Goal: Transaction & Acquisition: Purchase product/service

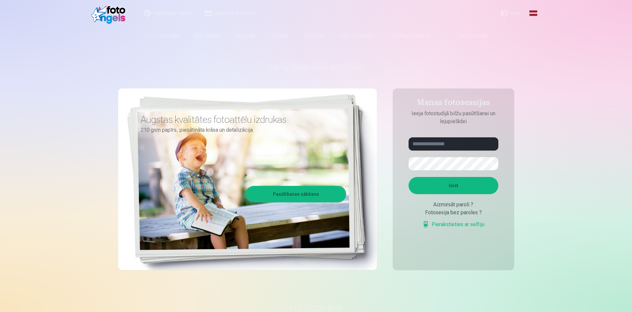
click at [512, 12] on link "Ieiet" at bounding box center [511, 13] width 32 height 26
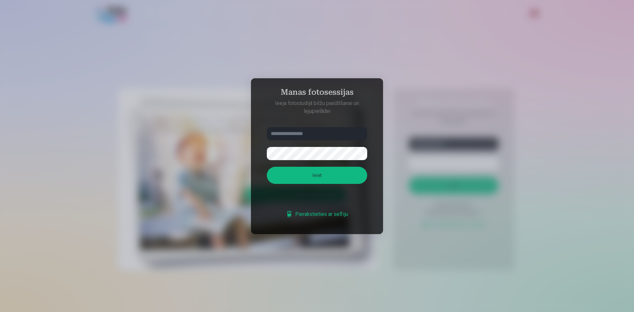
type input "**********"
drag, startPoint x: 309, startPoint y: 137, endPoint x: 193, endPoint y: 121, distance: 116.7
click at [185, 312] on div "**********" at bounding box center [316, 312] width 632 height 0
drag, startPoint x: 263, startPoint y: 90, endPoint x: 270, endPoint y: 100, distance: 11.7
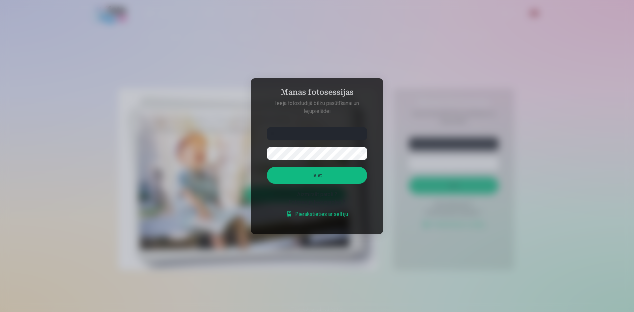
click at [262, 90] on h4 "Manas fotosessijas" at bounding box center [317, 93] width 114 height 12
click at [293, 134] on input "**" at bounding box center [317, 133] width 100 height 13
type input "**********"
click at [215, 312] on div "**********" at bounding box center [316, 312] width 632 height 0
click at [258, 197] on aside "**********" at bounding box center [317, 156] width 132 height 156
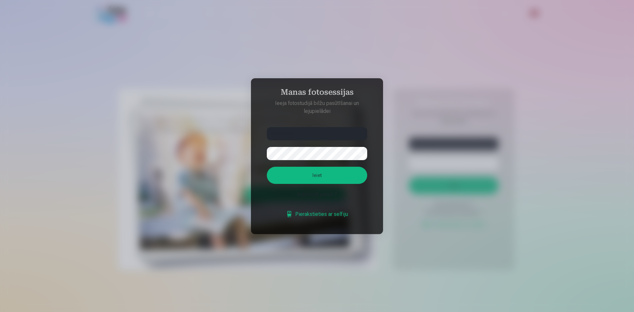
click at [296, 174] on button "Ieiet" at bounding box center [317, 175] width 100 height 17
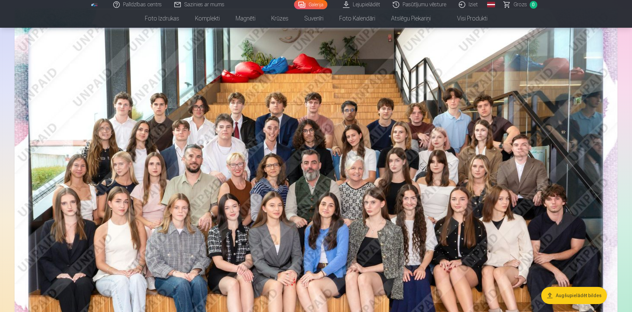
scroll to position [96, 0]
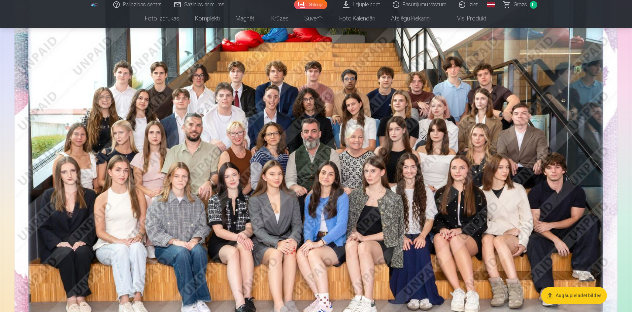
click at [435, 166] on img at bounding box center [316, 178] width 603 height 402
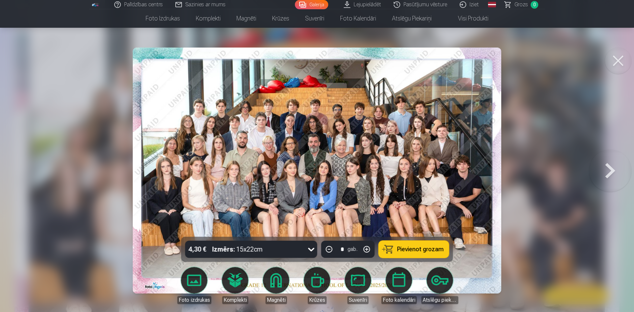
click at [274, 249] on div "4,30 € Izmērs : 15x22cm" at bounding box center [244, 249] width 119 height 17
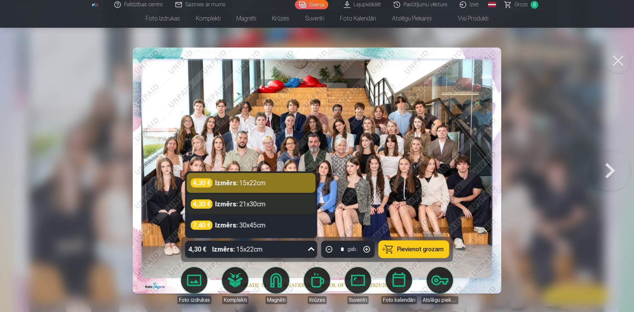
click at [247, 207] on div "Izmērs : 21x30cm" at bounding box center [240, 203] width 51 height 9
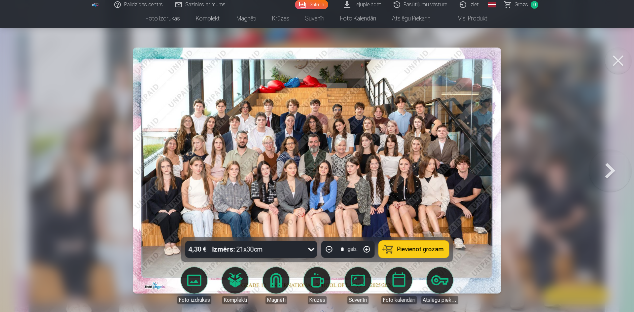
click at [418, 248] on span "Pievienot grozam" at bounding box center [420, 249] width 47 height 6
click at [617, 62] on button at bounding box center [618, 61] width 26 height 26
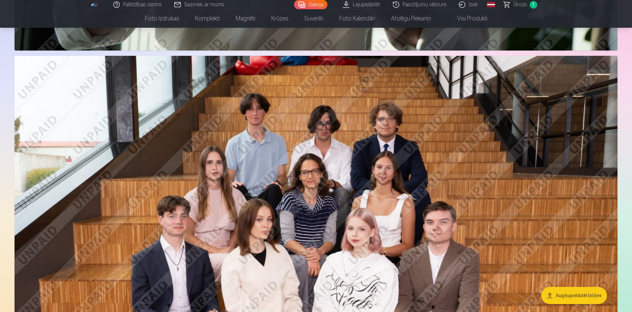
scroll to position [921, 0]
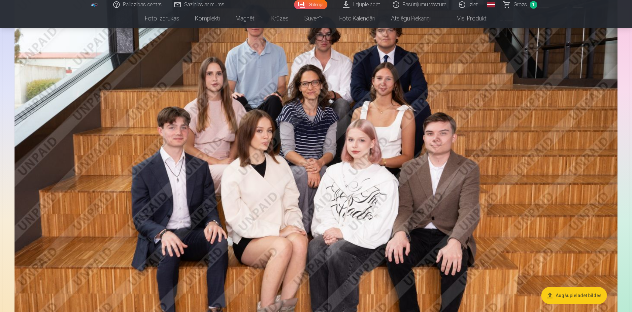
drag, startPoint x: 306, startPoint y: 180, endPoint x: 629, endPoint y: 144, distance: 325.4
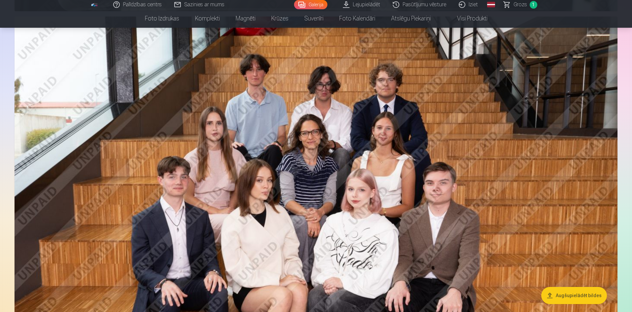
scroll to position [855, 0]
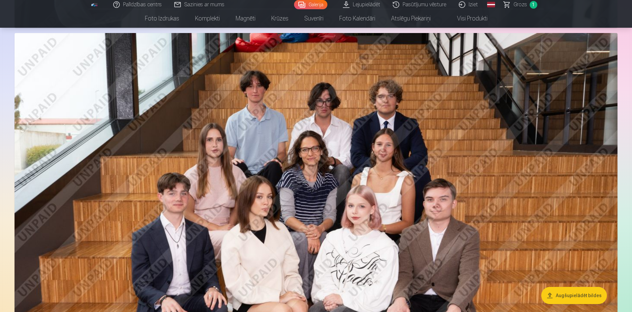
click at [338, 180] on img at bounding box center [316, 234] width 603 height 402
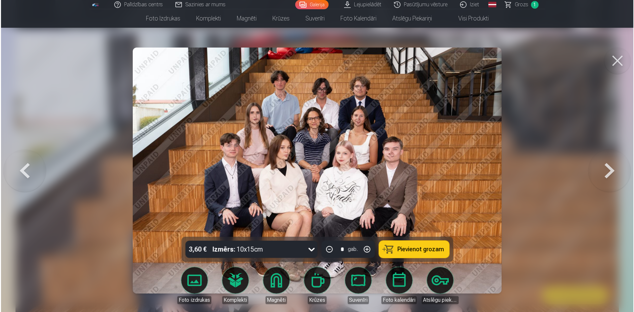
scroll to position [856, 0]
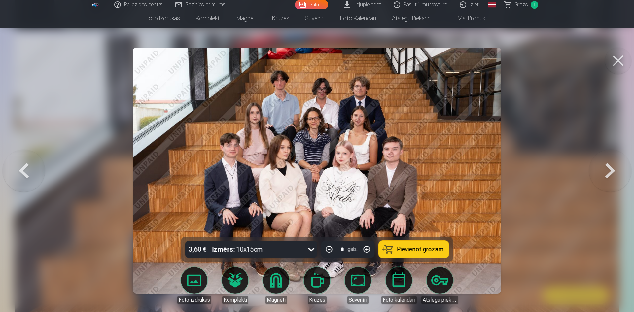
click at [271, 242] on div "3,60 € Izmērs : 10x15cm" at bounding box center [244, 249] width 119 height 17
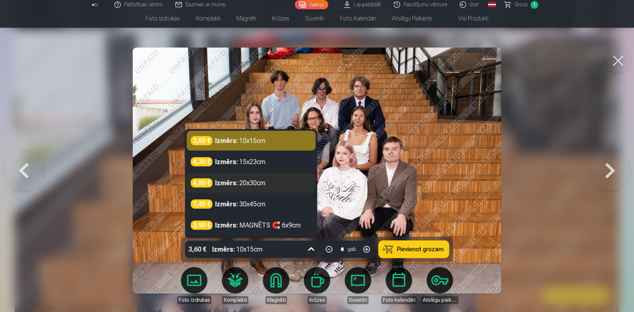
click at [264, 185] on div "Izmērs : 20x30cm" at bounding box center [240, 182] width 51 height 9
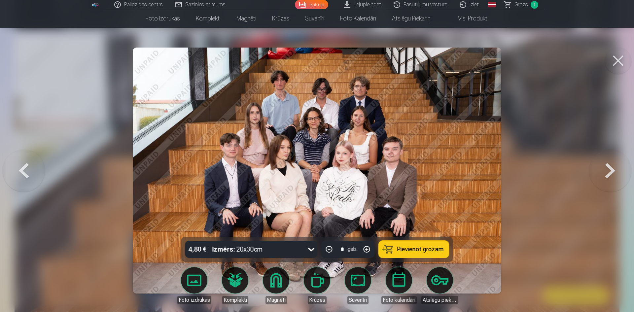
click at [401, 247] on span "Pievienot grozam" at bounding box center [420, 249] width 47 height 6
click at [611, 56] on button at bounding box center [618, 61] width 26 height 26
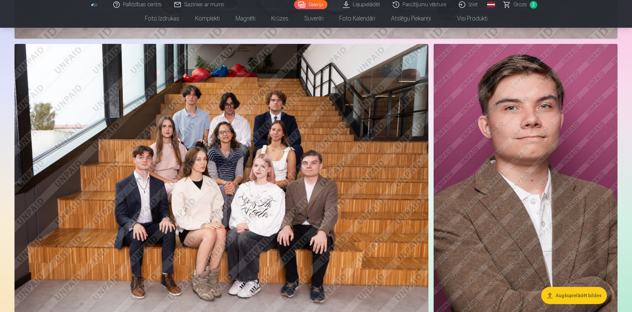
scroll to position [1251, 0]
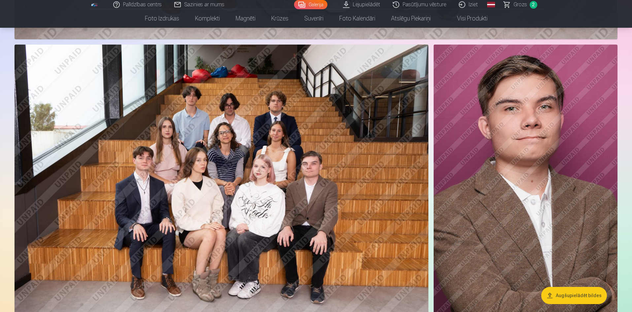
click at [505, 206] on img at bounding box center [526, 183] width 184 height 276
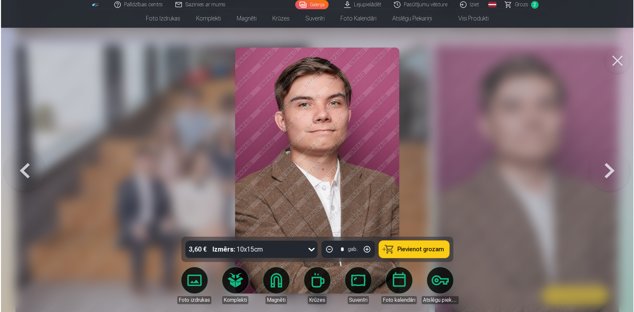
scroll to position [1253, 0]
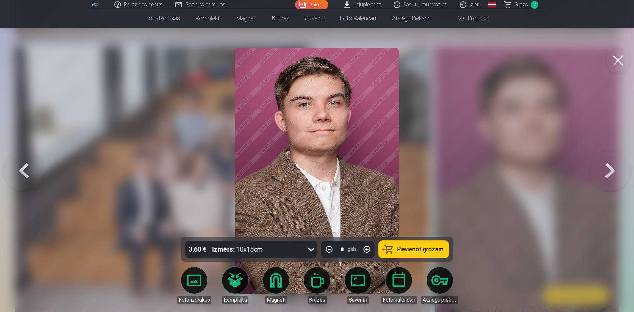
click at [264, 248] on div "3,60 € Izmērs : 10x15cm" at bounding box center [244, 249] width 119 height 17
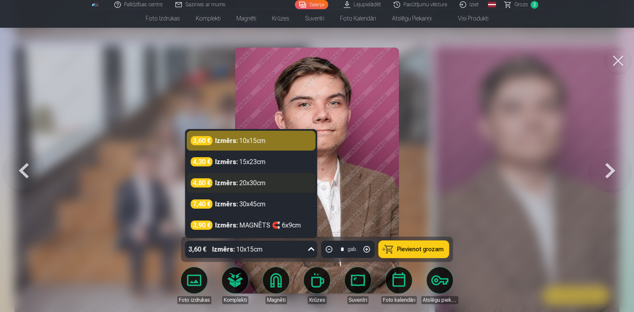
click at [257, 185] on div "Izmērs : 20x30cm" at bounding box center [240, 182] width 51 height 9
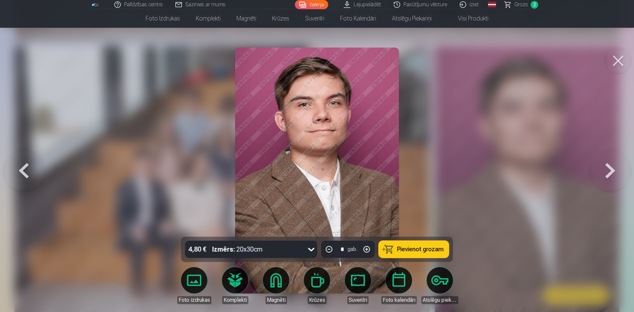
click at [399, 243] on button "Pievienot grozam" at bounding box center [414, 249] width 70 height 17
click at [615, 57] on button at bounding box center [618, 61] width 26 height 26
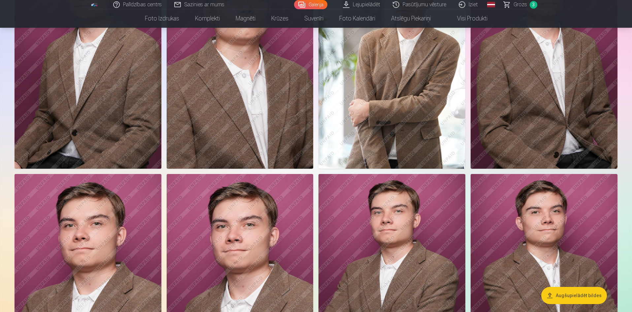
scroll to position [1713, 0]
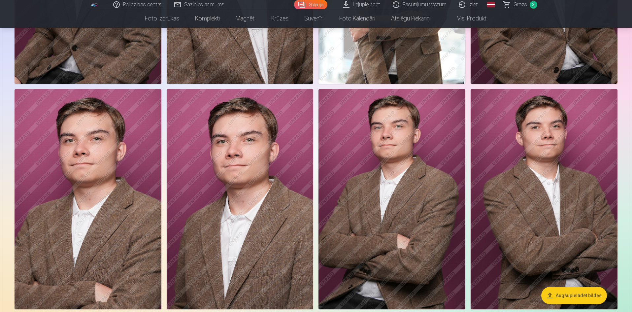
click at [235, 219] on img at bounding box center [240, 199] width 147 height 220
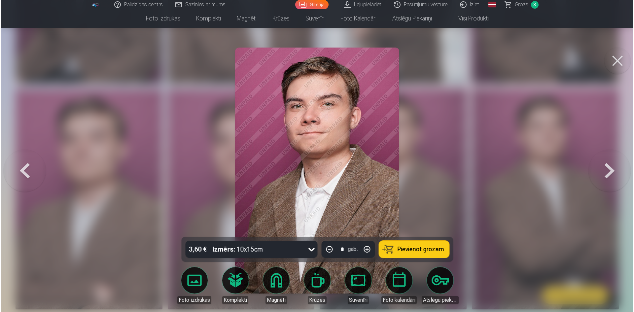
scroll to position [1717, 0]
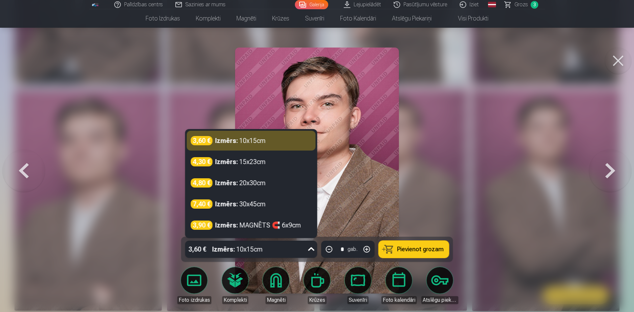
click at [245, 246] on div "Izmērs : 10x15cm" at bounding box center [237, 249] width 51 height 17
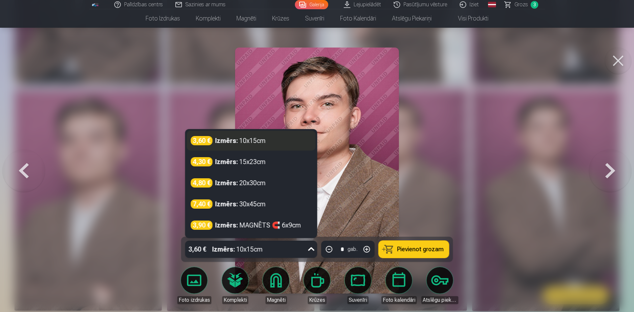
click at [275, 140] on div "3,60 € Izmērs : 10x15cm" at bounding box center [251, 140] width 121 height 9
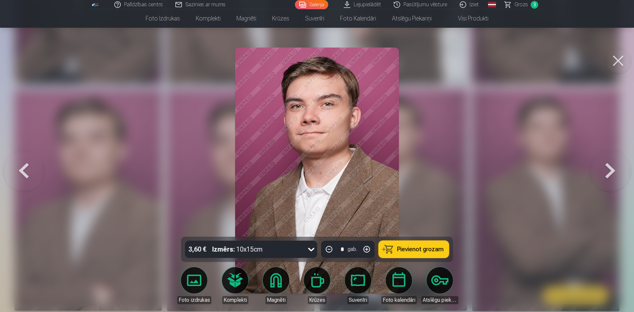
click at [420, 257] on button "Pievienot grozam" at bounding box center [414, 249] width 70 height 17
click at [619, 57] on button at bounding box center [618, 61] width 26 height 26
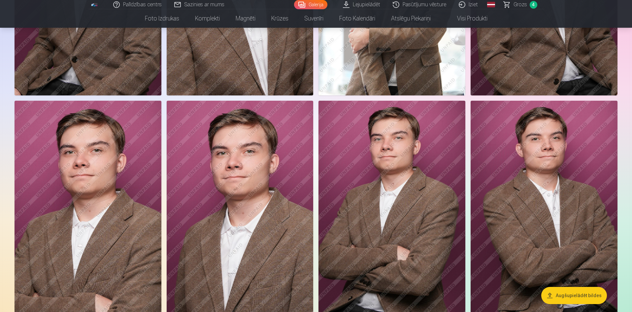
scroll to position [1713, 0]
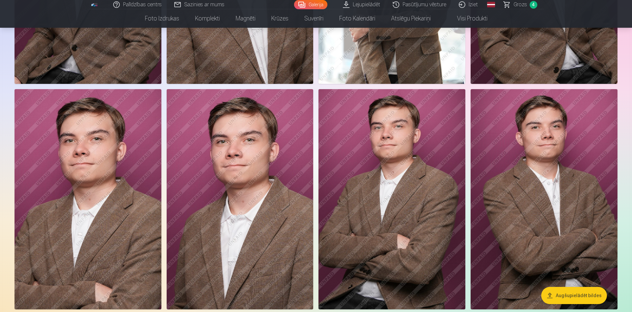
click at [403, 209] on img at bounding box center [392, 199] width 147 height 220
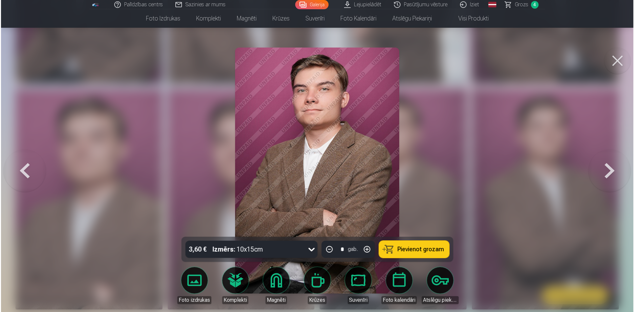
scroll to position [1717, 0]
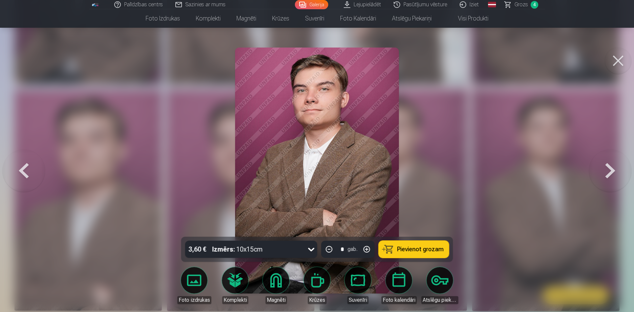
click at [254, 247] on div "Izmērs : 10x15cm" at bounding box center [237, 249] width 51 height 17
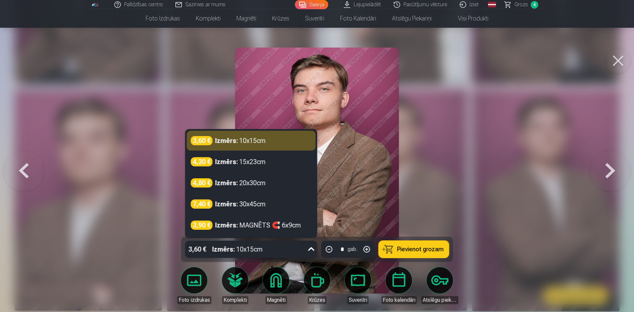
click at [254, 247] on div "Izmērs : 10x15cm" at bounding box center [237, 249] width 51 height 17
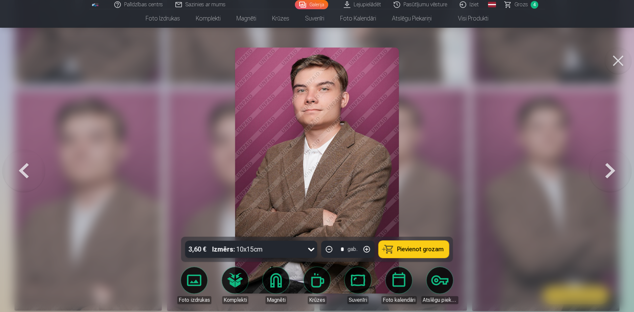
click at [403, 243] on button "Pievienot grozam" at bounding box center [414, 249] width 70 height 17
click at [618, 62] on button at bounding box center [618, 61] width 26 height 26
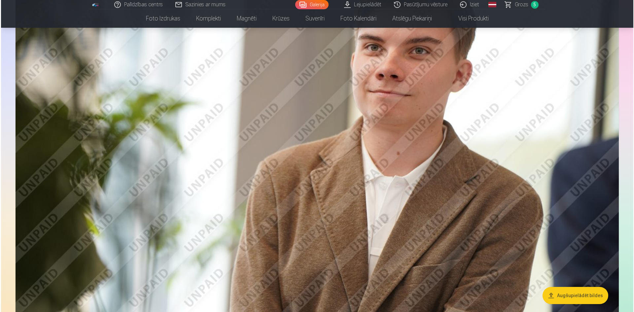
scroll to position [2076, 0]
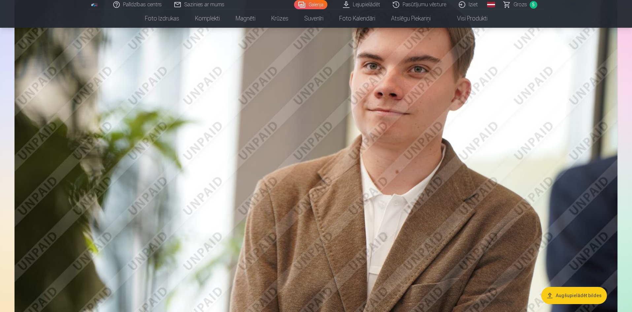
click at [355, 165] on img at bounding box center [316, 152] width 603 height 402
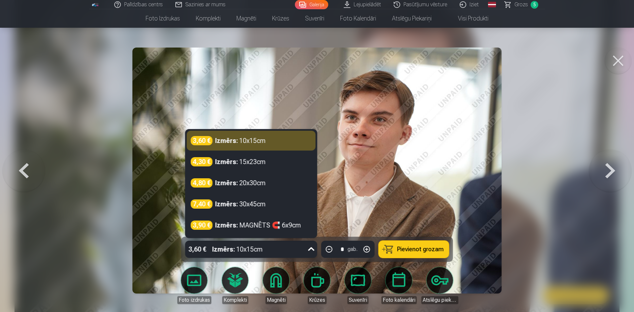
click at [304, 245] on div "3,60 € Izmērs : 10x15cm" at bounding box center [244, 249] width 119 height 17
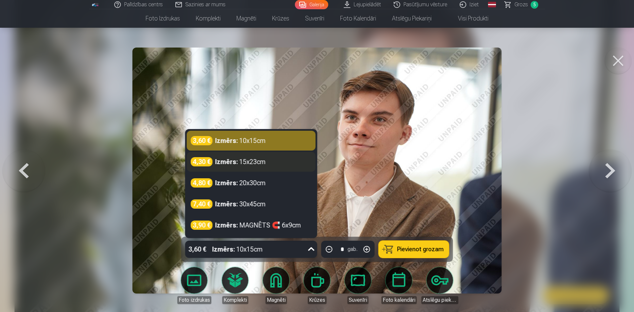
click at [267, 162] on div "4,30 € Izmērs : 15x23cm" at bounding box center [251, 161] width 121 height 9
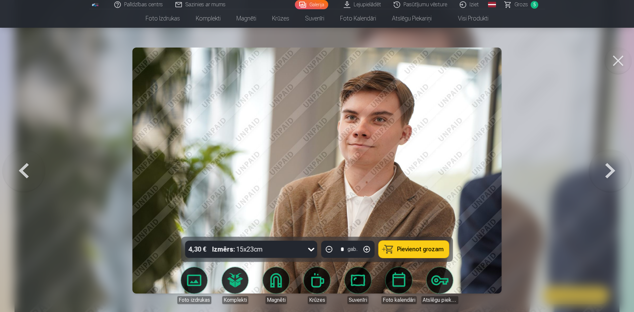
click at [405, 252] on span "Pievienot grozam" at bounding box center [420, 249] width 47 height 6
click at [616, 59] on button at bounding box center [618, 61] width 26 height 26
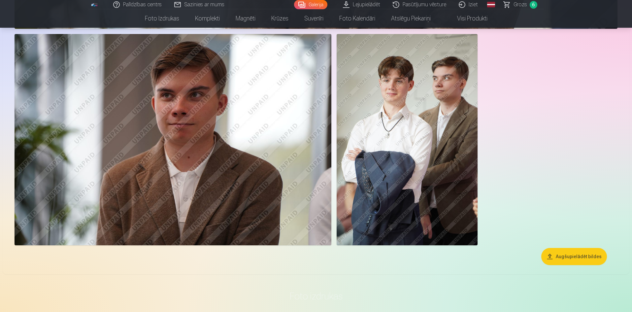
scroll to position [2401, 0]
click at [248, 159] on img at bounding box center [173, 139] width 317 height 211
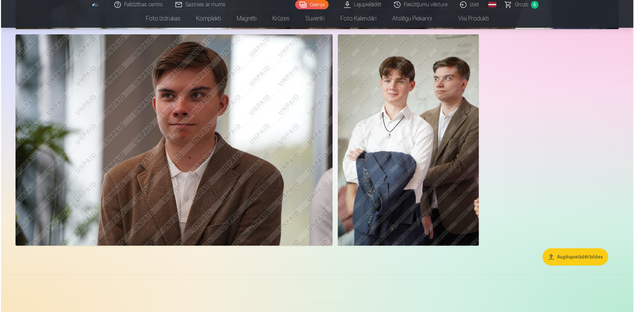
scroll to position [2406, 0]
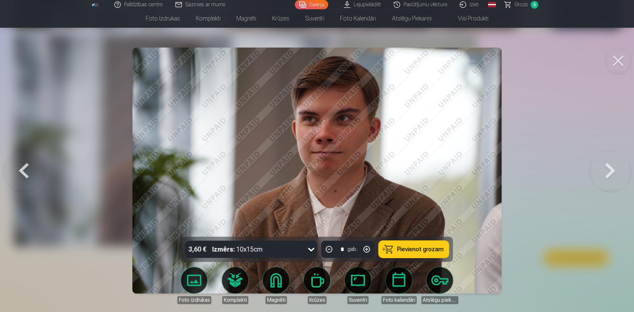
click at [243, 253] on div "Izmērs : 10x15cm" at bounding box center [237, 249] width 51 height 17
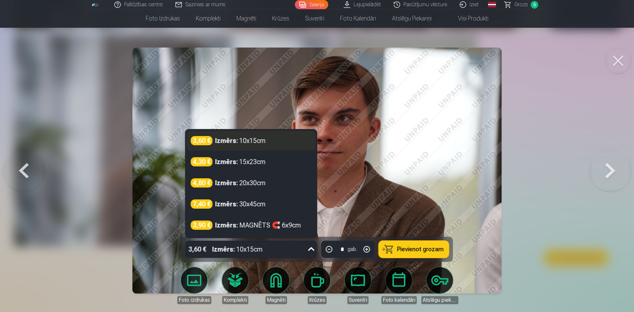
click at [257, 144] on div "Izmērs : 10x15cm" at bounding box center [240, 140] width 51 height 9
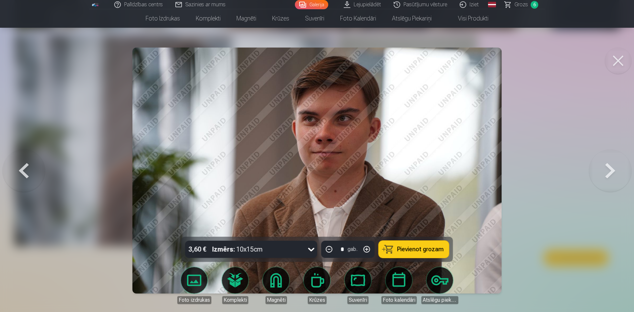
click at [398, 250] on span "Pievienot grozam" at bounding box center [420, 249] width 47 height 6
click at [617, 58] on button at bounding box center [618, 61] width 26 height 26
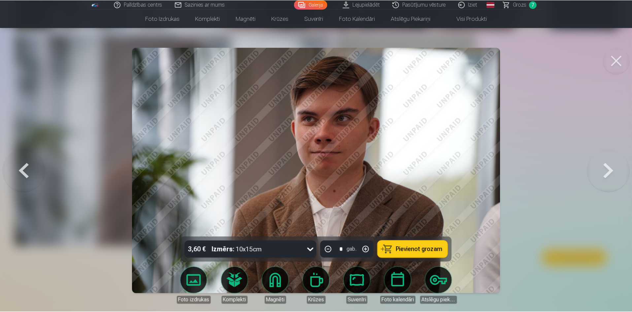
scroll to position [2401, 0]
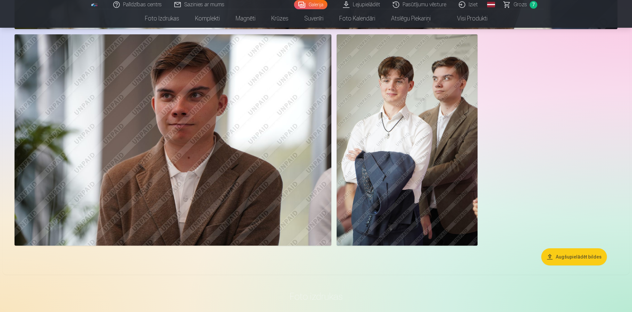
click at [452, 161] on img at bounding box center [407, 139] width 141 height 211
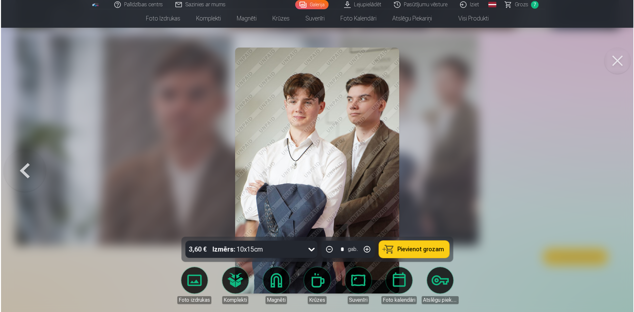
scroll to position [2406, 0]
click at [617, 61] on button at bounding box center [618, 61] width 26 height 26
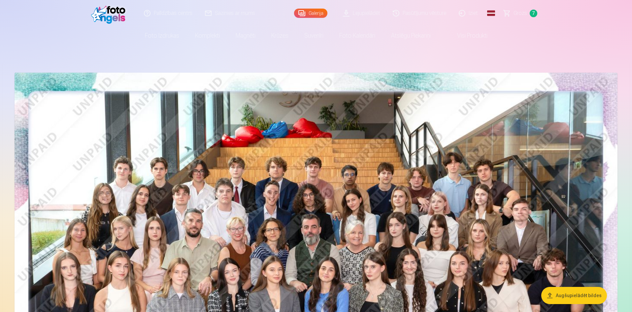
click at [516, 11] on span "Grozs" at bounding box center [521, 13] width 14 height 8
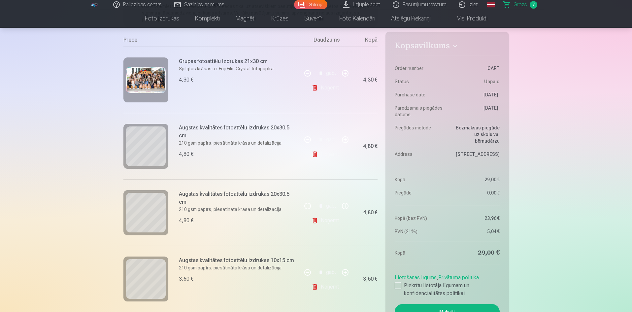
scroll to position [132, 0]
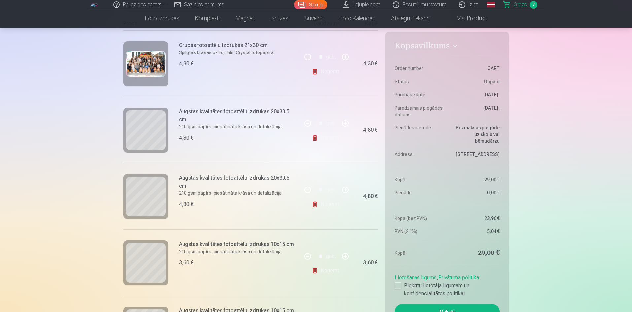
click at [148, 65] on img at bounding box center [146, 64] width 40 height 26
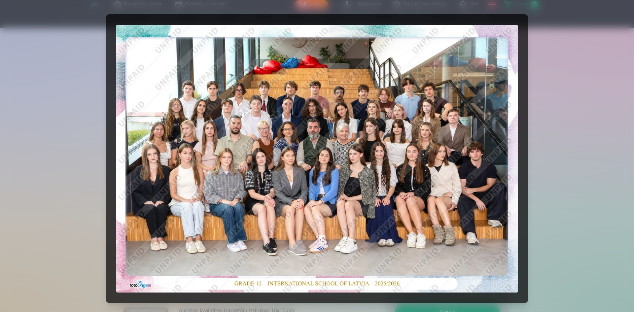
click at [59, 95] on div at bounding box center [317, 156] width 634 height 312
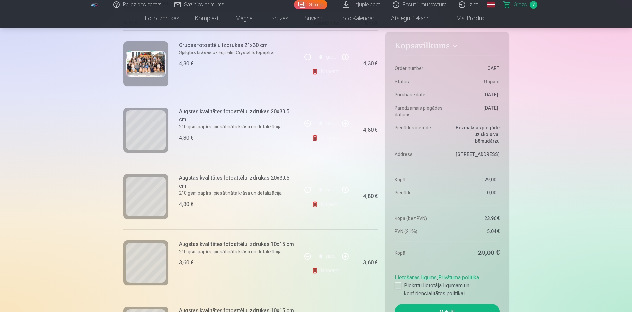
click at [138, 63] on img at bounding box center [146, 64] width 40 height 26
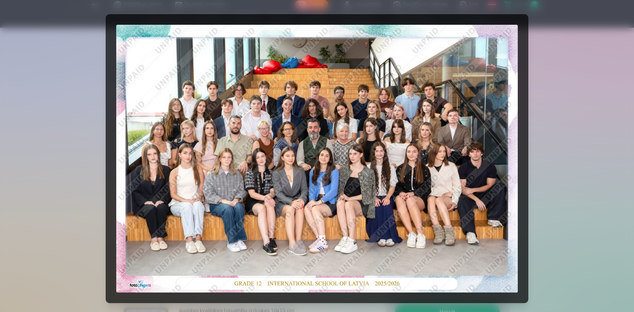
click at [50, 169] on div at bounding box center [317, 156] width 634 height 312
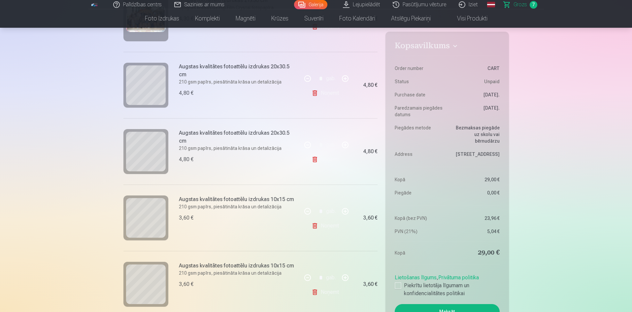
scroll to position [264, 0]
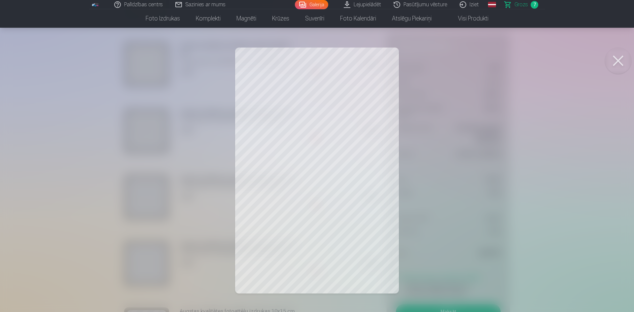
click at [157, 136] on div at bounding box center [317, 156] width 634 height 312
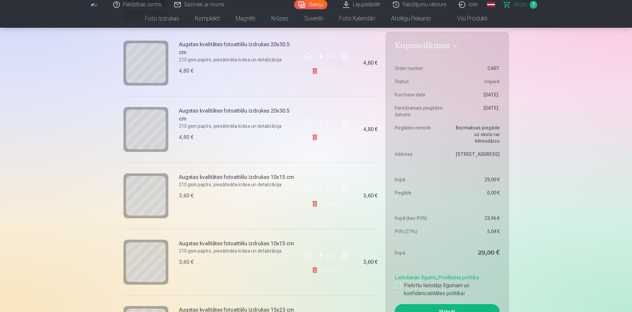
scroll to position [198, 0]
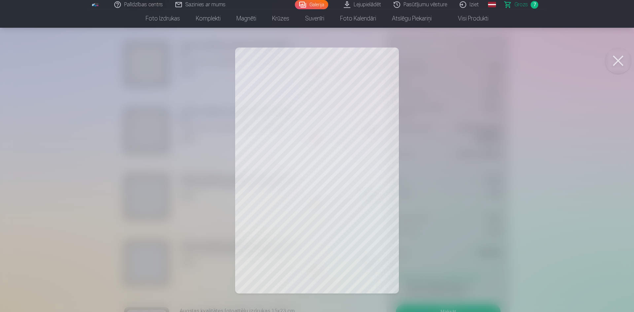
click at [621, 59] on button at bounding box center [618, 61] width 26 height 26
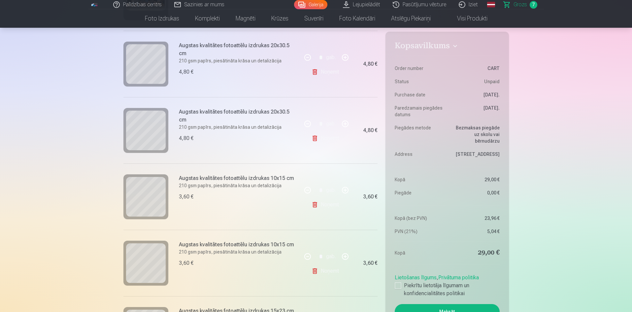
scroll to position [264, 0]
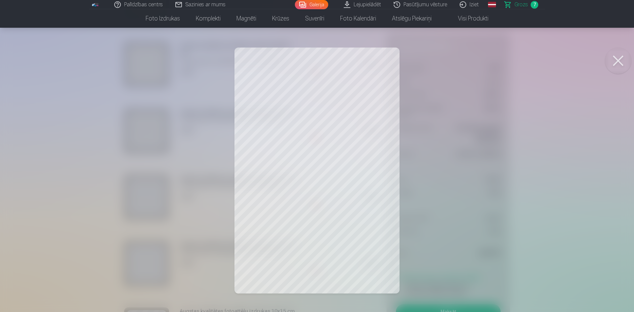
click at [620, 55] on button at bounding box center [618, 61] width 26 height 26
click at [620, 56] on button at bounding box center [618, 61] width 26 height 26
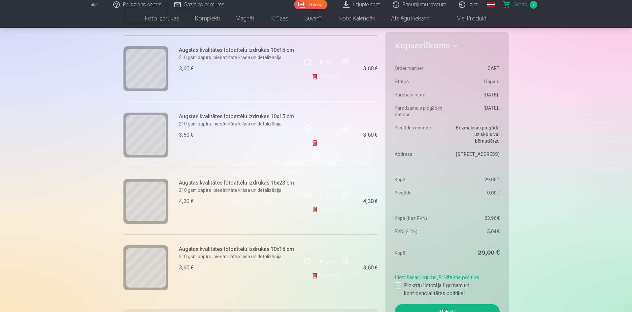
scroll to position [330, 0]
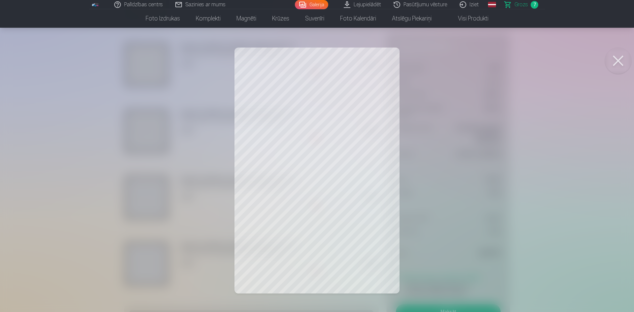
click at [620, 62] on button at bounding box center [618, 61] width 26 height 26
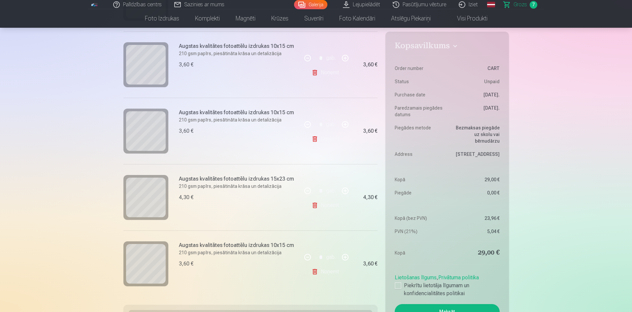
drag, startPoint x: 435, startPoint y: 60, endPoint x: 327, endPoint y: 69, distance: 108.3
drag, startPoint x: 327, startPoint y: 69, endPoint x: 2, endPoint y: 180, distance: 343.5
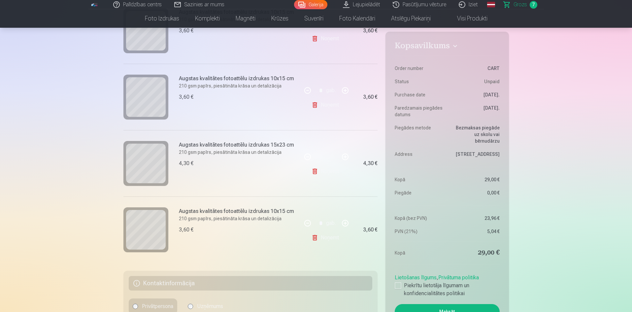
scroll to position [396, 0]
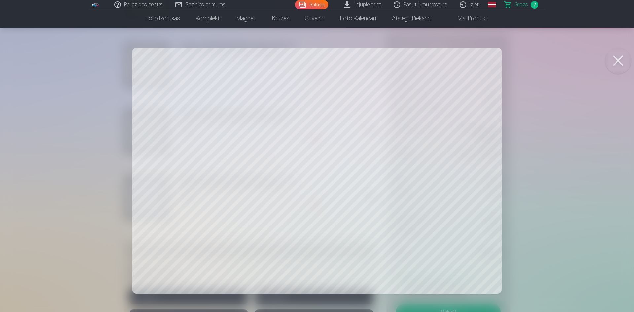
click at [615, 65] on button at bounding box center [618, 61] width 26 height 26
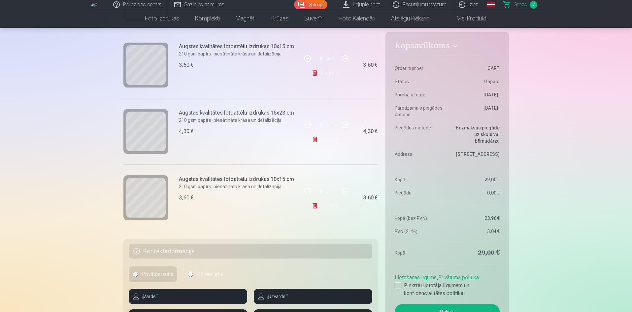
click at [124, 199] on div at bounding box center [145, 197] width 45 height 45
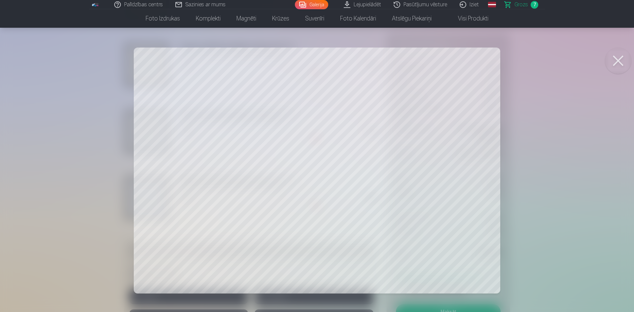
click at [614, 61] on button at bounding box center [618, 61] width 26 height 26
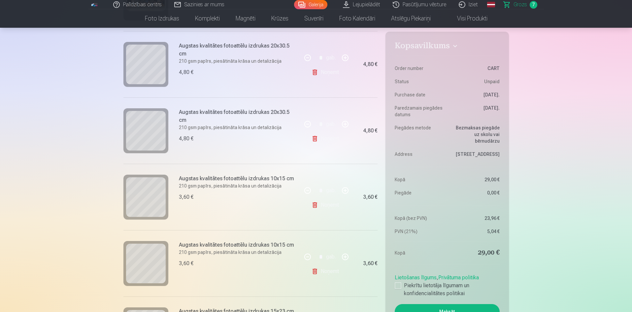
scroll to position [198, 0]
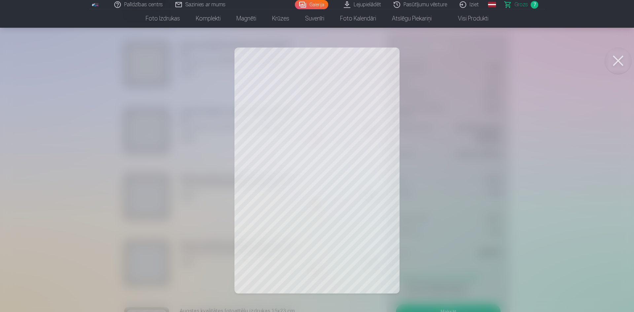
drag, startPoint x: 332, startPoint y: 145, endPoint x: 295, endPoint y: 130, distance: 39.8
click at [295, 130] on div at bounding box center [317, 156] width 634 height 312
drag, startPoint x: 330, startPoint y: 166, endPoint x: 156, endPoint y: 130, distance: 177.6
click at [156, 130] on div at bounding box center [317, 156] width 634 height 312
click at [132, 157] on div at bounding box center [317, 156] width 634 height 312
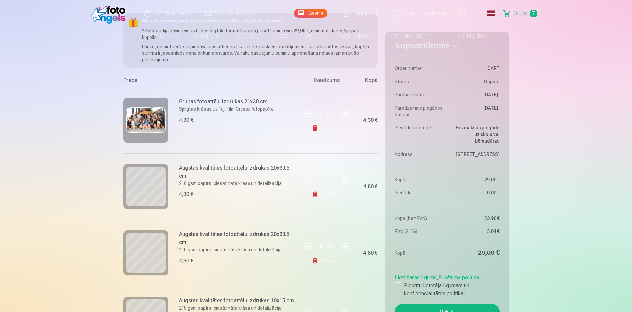
scroll to position [0, 0]
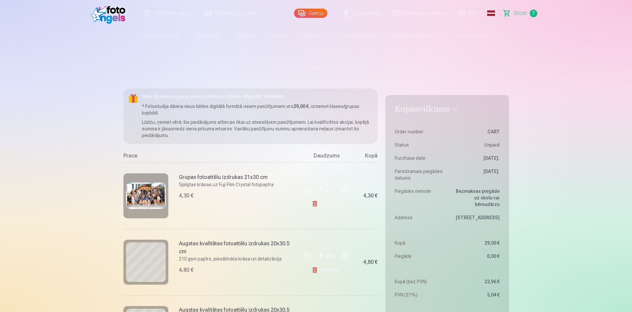
click at [116, 19] on img at bounding box center [110, 13] width 38 height 21
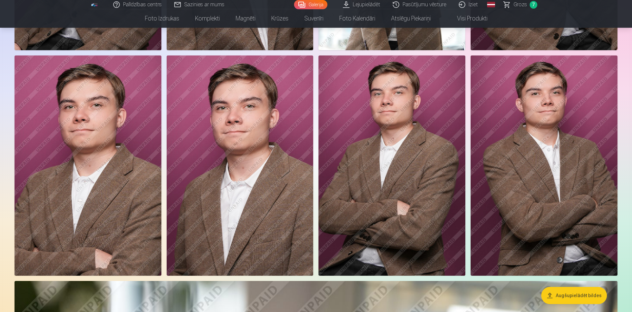
scroll to position [1749, 0]
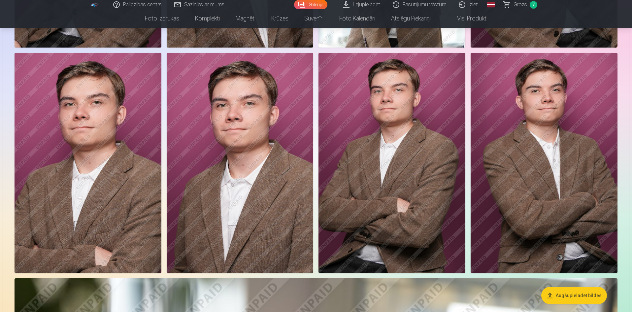
click at [229, 178] on img at bounding box center [240, 163] width 147 height 220
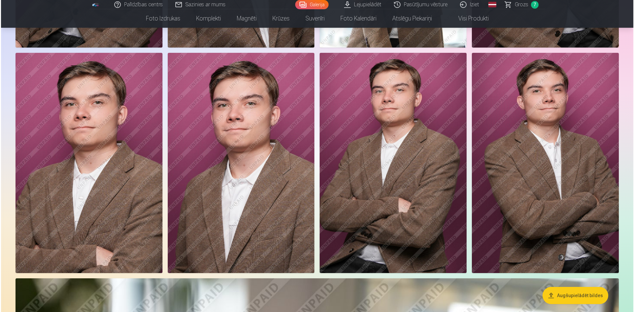
scroll to position [1753, 0]
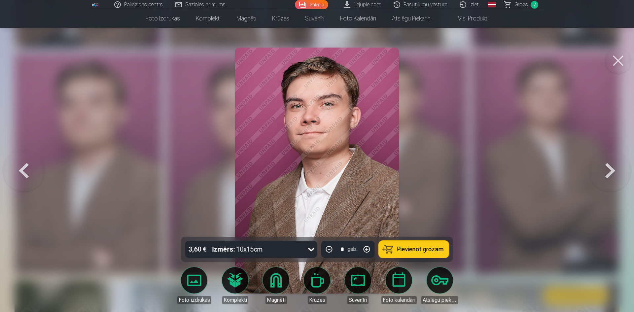
click at [242, 249] on div "Izmērs : 10x15cm" at bounding box center [237, 249] width 51 height 17
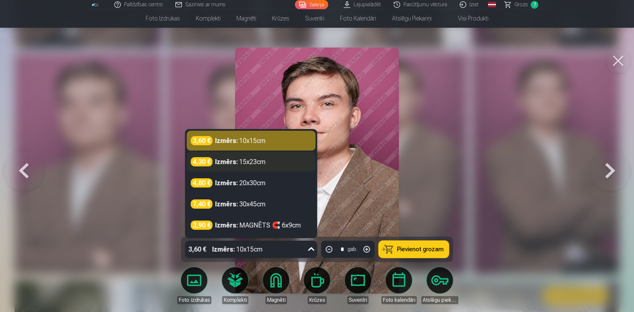
click at [259, 167] on div "4,30 € Izmērs : 15x23cm" at bounding box center [251, 162] width 129 height 20
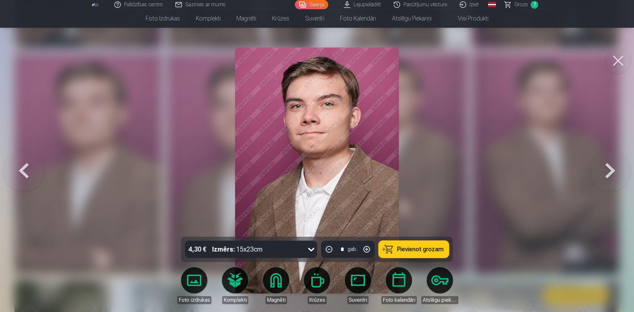
click at [423, 248] on span "Pievienot grozam" at bounding box center [420, 249] width 47 height 6
click at [622, 54] on button at bounding box center [618, 61] width 26 height 26
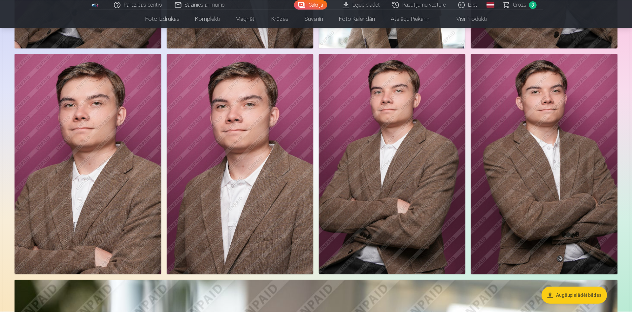
scroll to position [1749, 0]
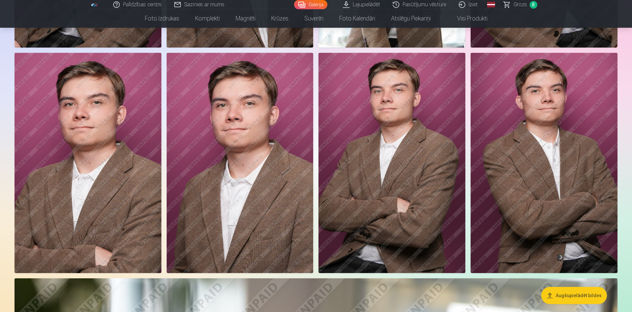
click at [528, 4] on link "Grozs 8" at bounding box center [521, 4] width 46 height 9
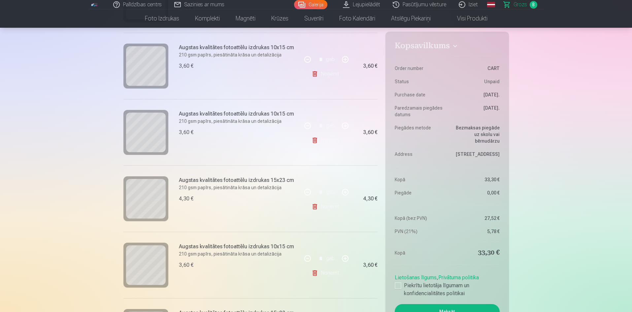
scroll to position [264, 0]
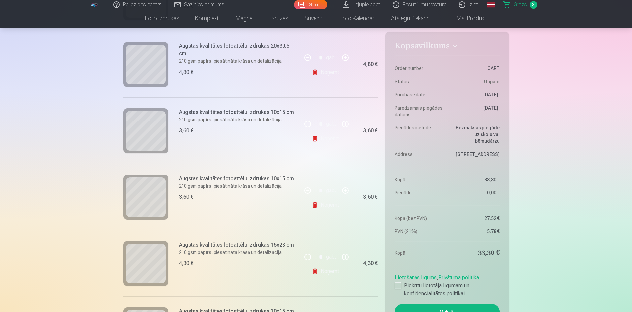
click at [328, 137] on link "Noņemt" at bounding box center [327, 138] width 30 height 13
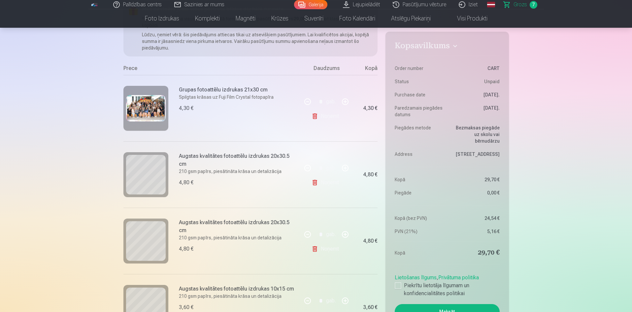
scroll to position [99, 0]
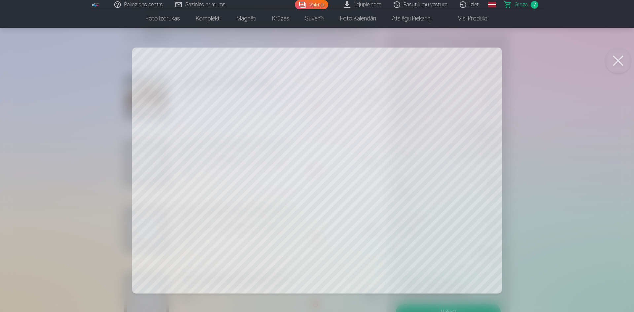
click at [619, 58] on button at bounding box center [618, 61] width 26 height 26
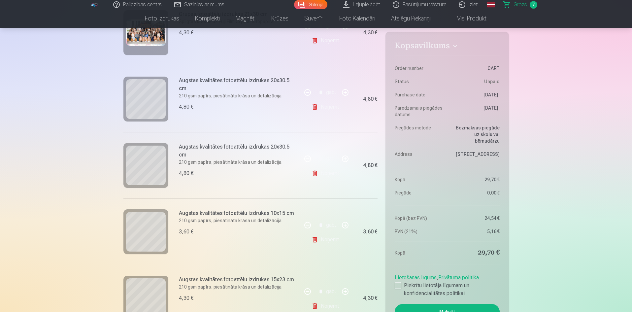
scroll to position [165, 0]
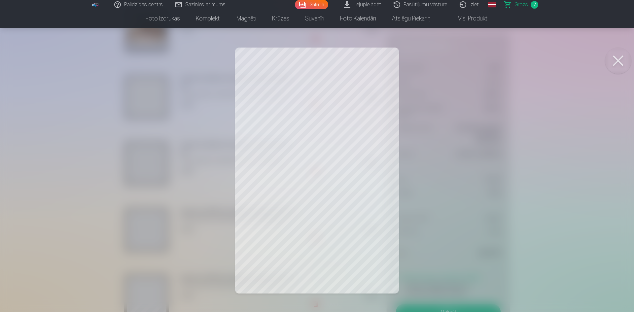
click at [622, 59] on button at bounding box center [618, 61] width 26 height 26
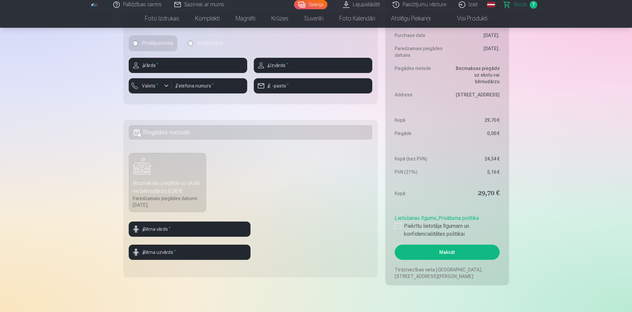
scroll to position [462, 0]
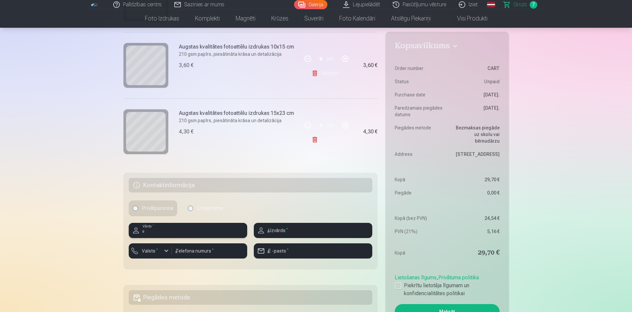
click at [185, 225] on input "text" at bounding box center [188, 230] width 118 height 15
type input "*****"
click at [292, 228] on input "text" at bounding box center [313, 230] width 118 height 15
type input "******"
click at [157, 242] on div at bounding box center [188, 240] width 118 height 5
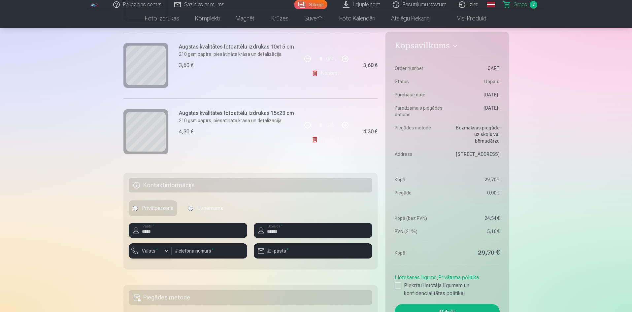
click at [156, 252] on label "Valsts *" at bounding box center [149, 251] width 21 height 7
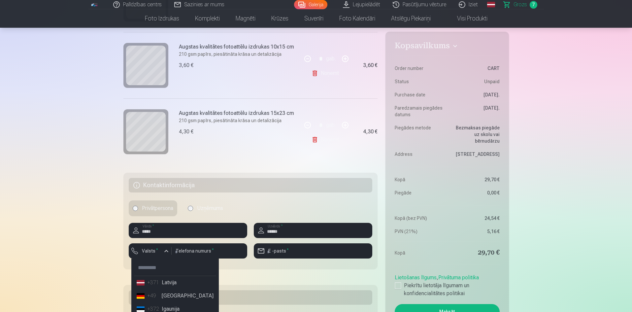
click at [176, 287] on li "+371 Latvija" at bounding box center [175, 282] width 82 height 13
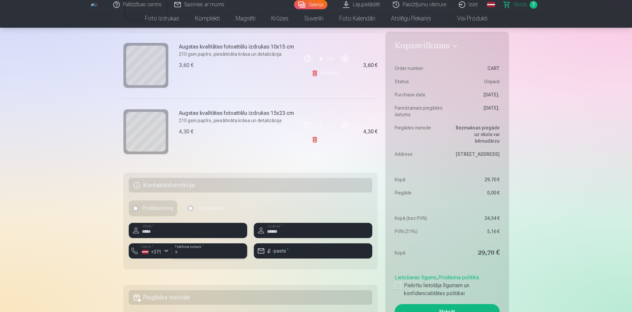
click at [191, 248] on input "number" at bounding box center [210, 250] width 76 height 15
type input "********"
click at [303, 248] on input "email" at bounding box center [313, 250] width 118 height 15
click at [301, 252] on input "email" at bounding box center [313, 250] width 118 height 15
type input "**********"
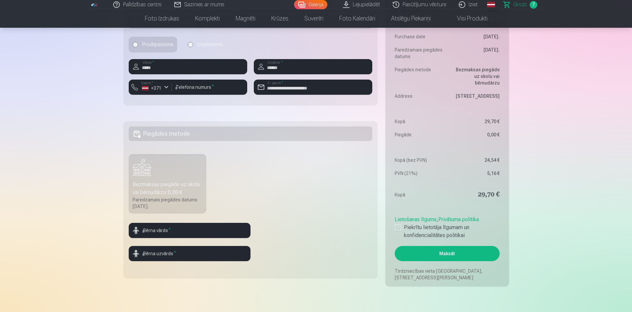
scroll to position [627, 0]
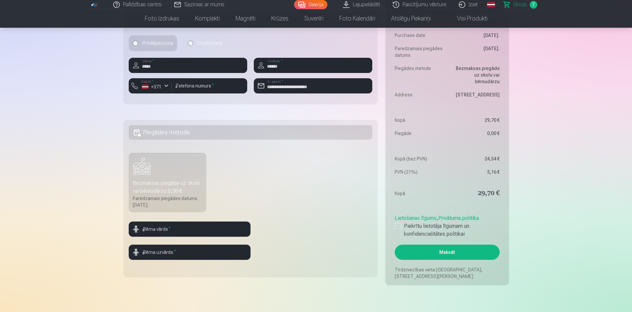
click at [276, 162] on fieldset "Piegādes metode Bezmaksas piegāde uz skolu vai bērnudārzu : 0,00 € Paredzamais …" at bounding box center [250, 198] width 254 height 157
click at [176, 225] on input "text" at bounding box center [190, 228] width 122 height 15
type input "*******"
click at [171, 251] on input "text" at bounding box center [190, 252] width 122 height 15
type input "******"
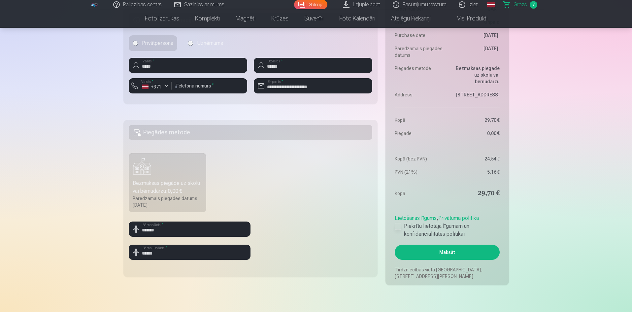
click at [396, 228] on div at bounding box center [398, 226] width 7 height 7
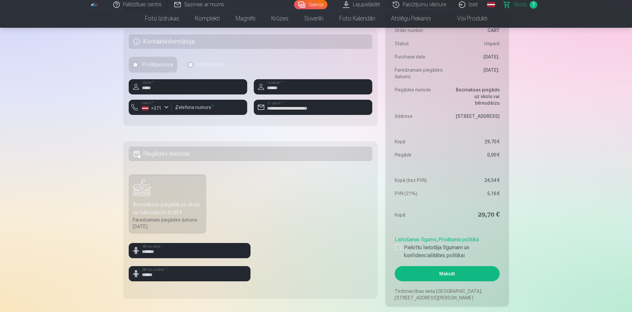
scroll to position [594, 0]
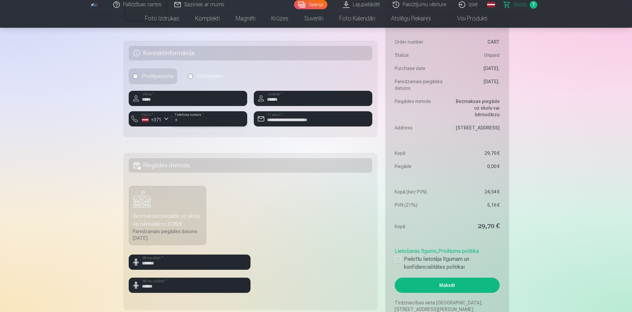
drag, startPoint x: 229, startPoint y: 123, endPoint x: 133, endPoint y: 149, distance: 99.3
type input "********"
drag, startPoint x: 341, startPoint y: 112, endPoint x: 223, endPoint y: 126, distance: 119.0
click at [218, 128] on div "**********" at bounding box center [251, 111] width 244 height 41
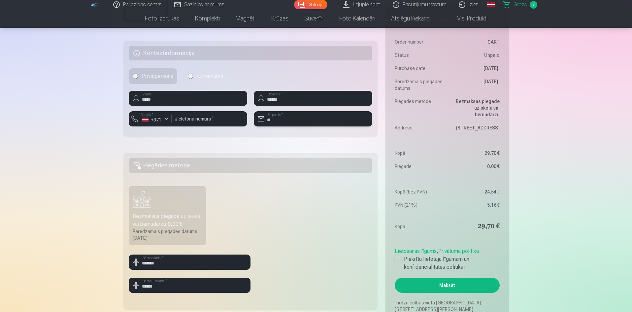
type input "*"
type input "**********"
click at [268, 213] on fieldset "Piegādes metode Bezmaksas piegāde uz skolu vai bērnudārzu : 0,00 € Paredzamais …" at bounding box center [250, 231] width 254 height 157
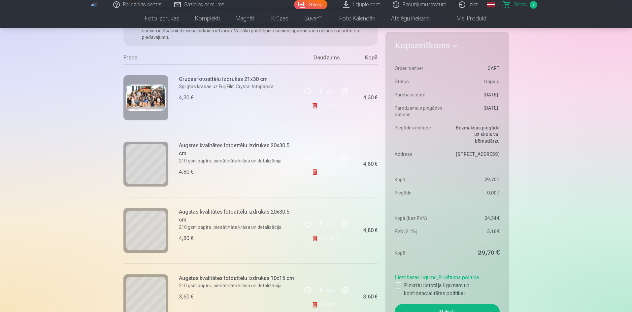
scroll to position [99, 0]
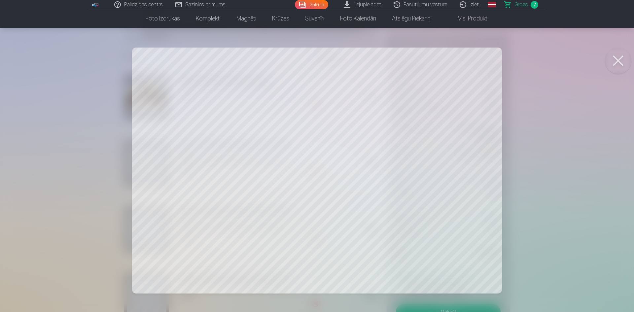
click at [614, 57] on button at bounding box center [618, 61] width 26 height 26
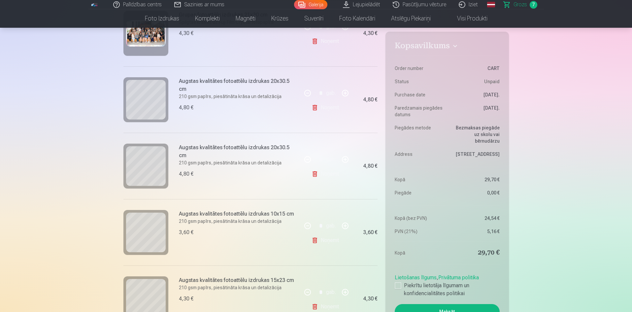
scroll to position [165, 0]
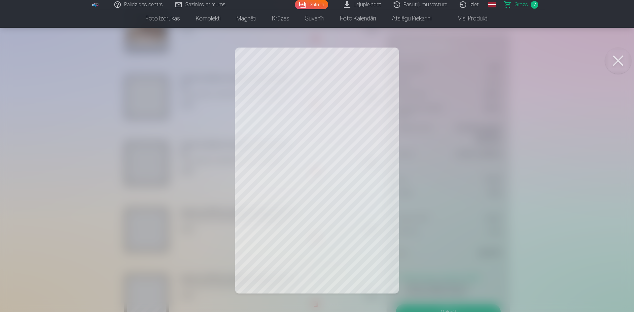
click at [617, 57] on button at bounding box center [618, 61] width 26 height 26
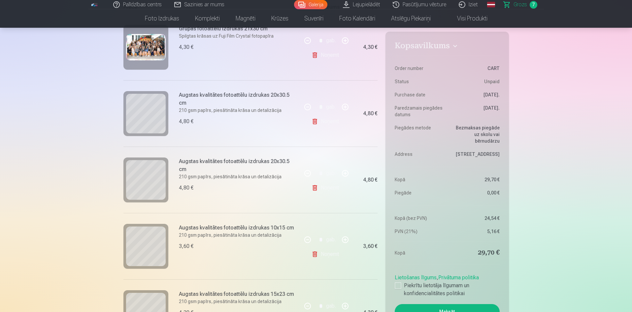
scroll to position [132, 0]
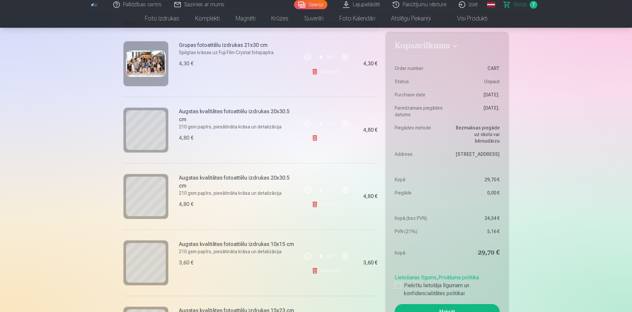
click at [150, 78] on div at bounding box center [145, 63] width 45 height 45
click at [150, 67] on img at bounding box center [146, 64] width 40 height 26
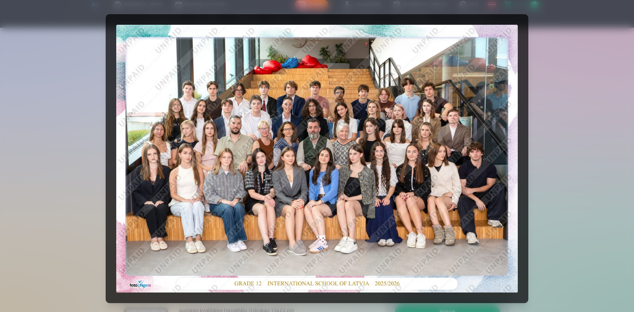
click at [32, 200] on div at bounding box center [317, 156] width 634 height 312
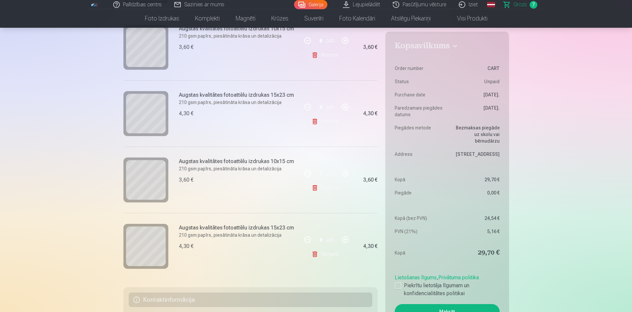
scroll to position [363, 0]
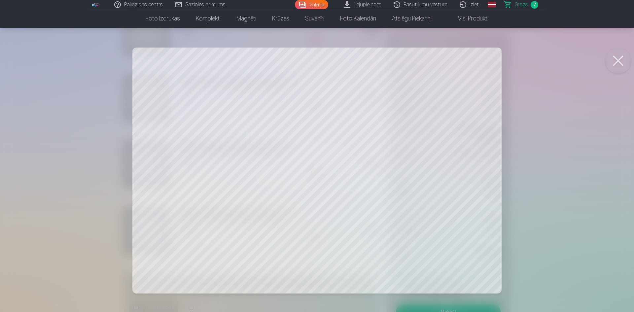
click at [614, 58] on button at bounding box center [618, 61] width 26 height 26
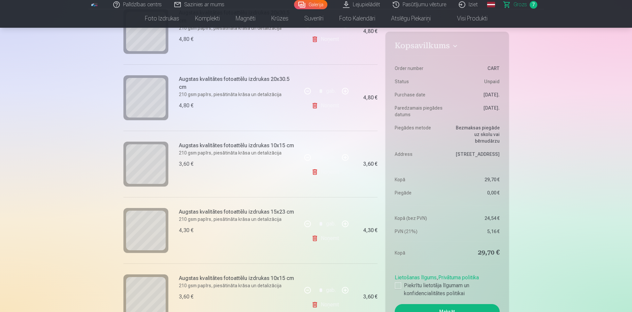
scroll to position [231, 0]
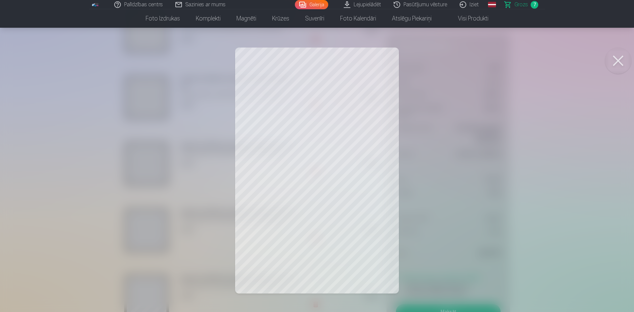
click at [614, 56] on button at bounding box center [618, 61] width 26 height 26
click at [616, 62] on button at bounding box center [618, 61] width 26 height 26
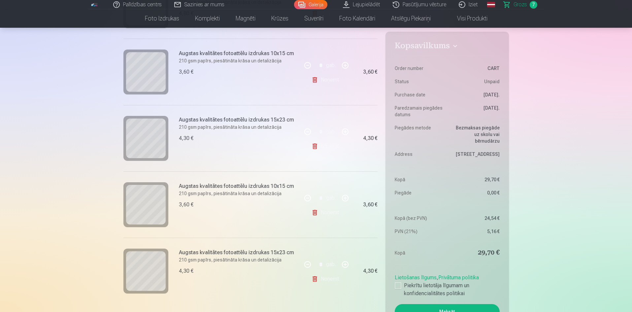
scroll to position [330, 0]
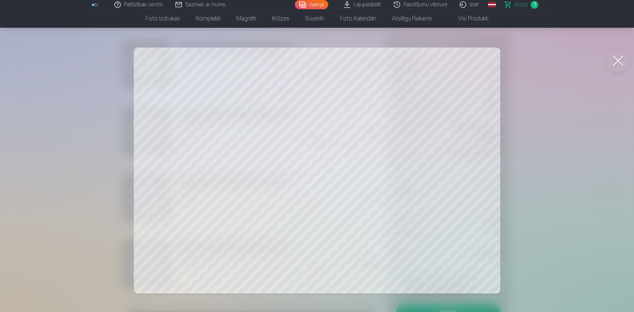
drag, startPoint x: 613, startPoint y: 59, endPoint x: 569, endPoint y: 77, distance: 47.0
click at [614, 59] on button at bounding box center [618, 61] width 26 height 26
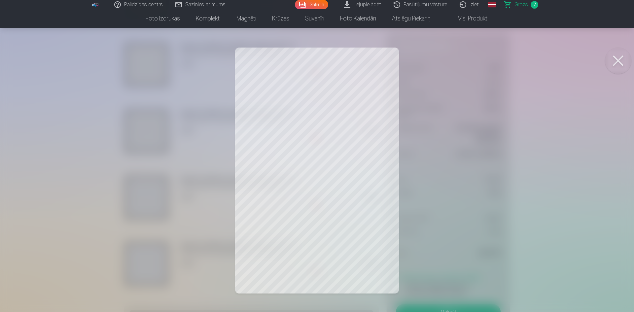
click at [621, 56] on button at bounding box center [618, 61] width 26 height 26
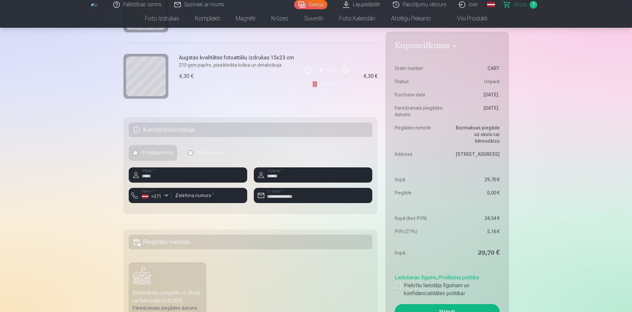
scroll to position [528, 0]
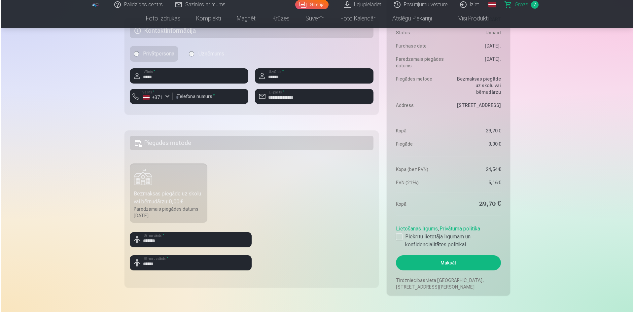
scroll to position [627, 0]
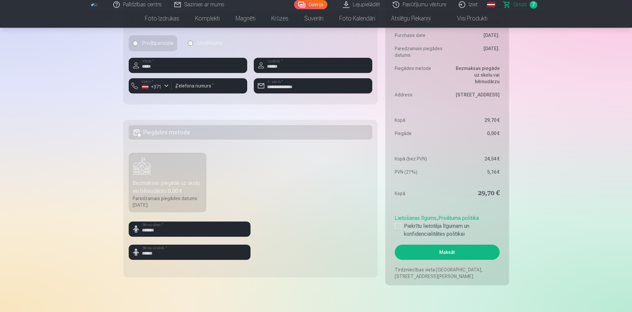
click at [458, 255] on button "Maksāt" at bounding box center [447, 252] width 105 height 15
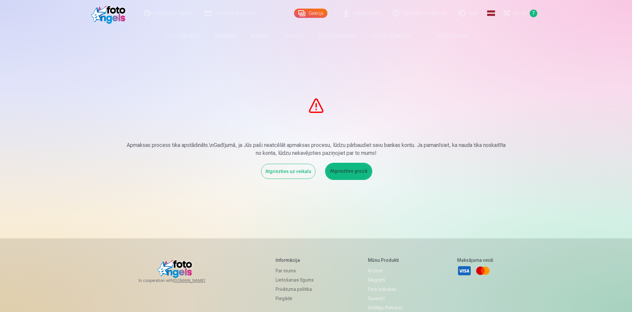
click at [410, 17] on link "Pasūtījumu vēsture" at bounding box center [420, 13] width 66 height 26
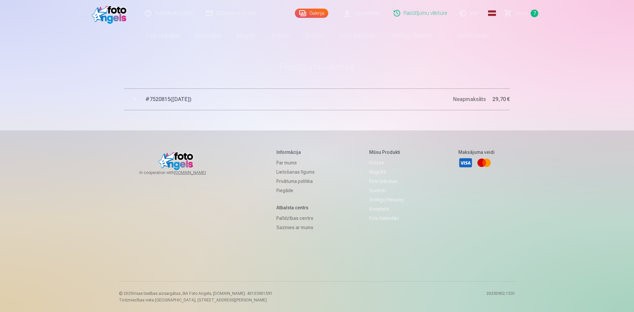
click at [171, 94] on button "# 7520815 ( 3.09.2025 ) Neapmaksāts 29,70 €" at bounding box center [317, 99] width 386 height 22
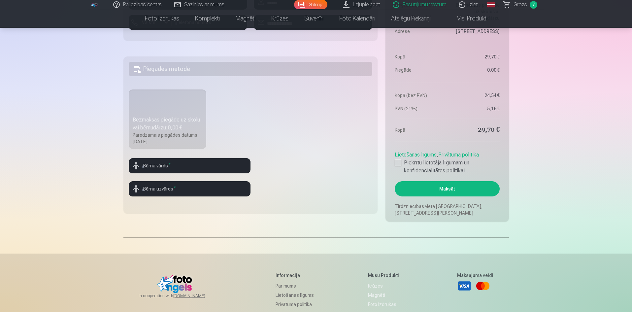
scroll to position [693, 0]
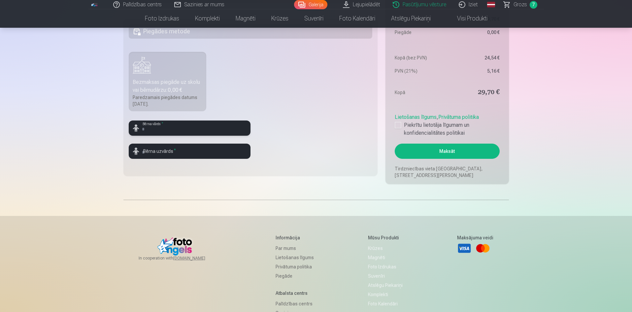
click at [177, 135] on input "text" at bounding box center [190, 127] width 122 height 15
type input "*******"
click at [161, 149] on input "text" at bounding box center [190, 151] width 122 height 15
type input "******"
click at [428, 134] on label "Piekrītu lietotāja līgumam un konfidencialitātes politikai" at bounding box center [447, 129] width 105 height 16
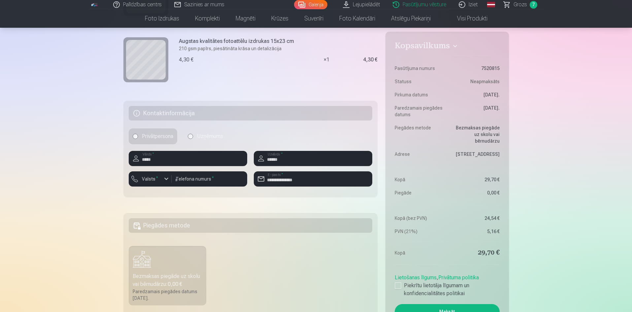
scroll to position [495, 0]
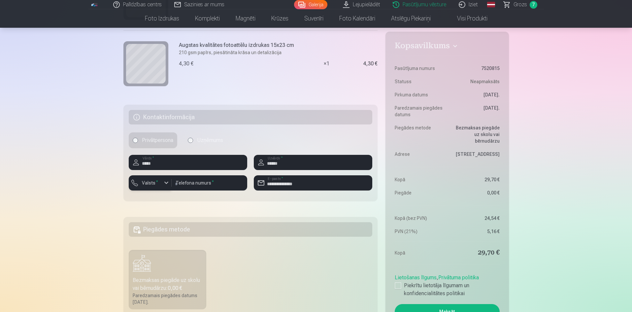
click at [145, 183] on label "Valsts *" at bounding box center [149, 183] width 21 height 7
click at [154, 198] on div "+371" at bounding box center [153, 198] width 13 height 8
drag, startPoint x: 188, startPoint y: 183, endPoint x: 143, endPoint y: 186, distance: 45.4
click at [143, 186] on div "**********" at bounding box center [188, 185] width 118 height 20
type input "********"
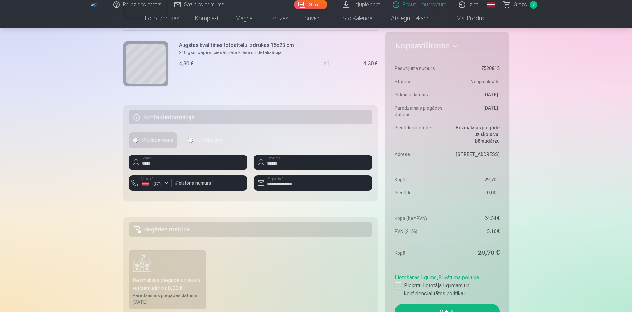
click at [89, 207] on div "Palīdzības centrs Sazinies ar mums Galerija Lejupielādēt Pasūtījumu vēsture Izi…" at bounding box center [316, 50] width 632 height 1091
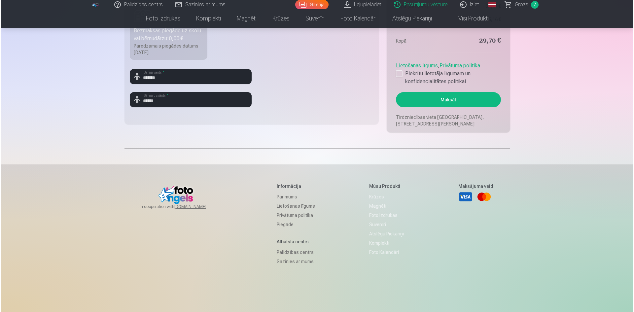
scroll to position [713, 0]
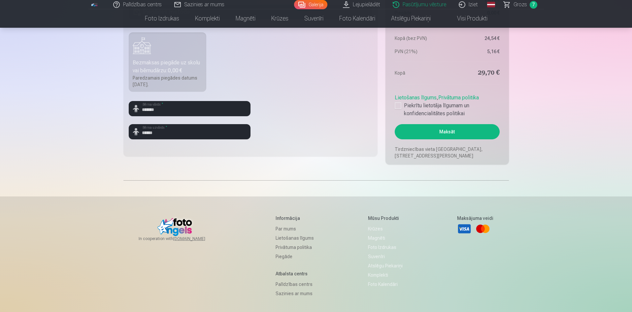
click at [432, 133] on button "Maksāt" at bounding box center [447, 131] width 105 height 15
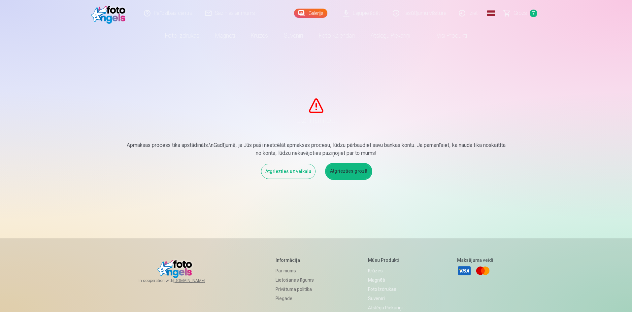
click at [344, 168] on link "Atgriezties grozā" at bounding box center [348, 171] width 45 height 15
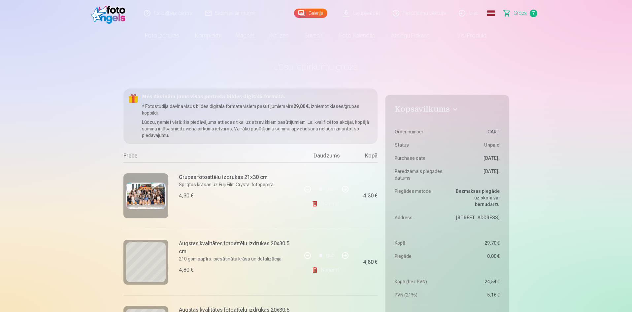
click at [401, 13] on link "Pasūtījumu vēsture" at bounding box center [420, 13] width 66 height 26
